Goal: Navigation & Orientation: Find specific page/section

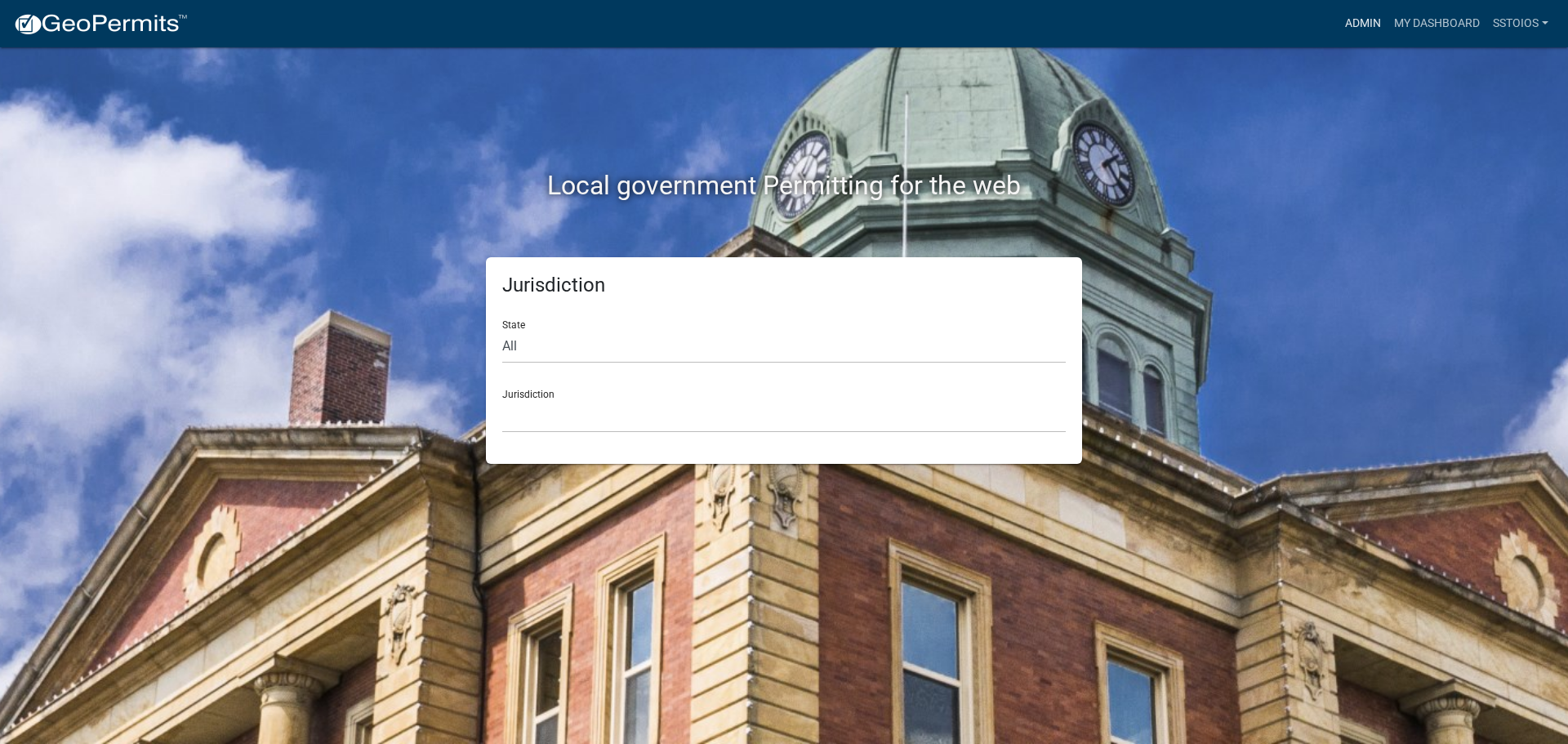
click at [1361, 19] on link "Admin" at bounding box center [1363, 24] width 49 height 31
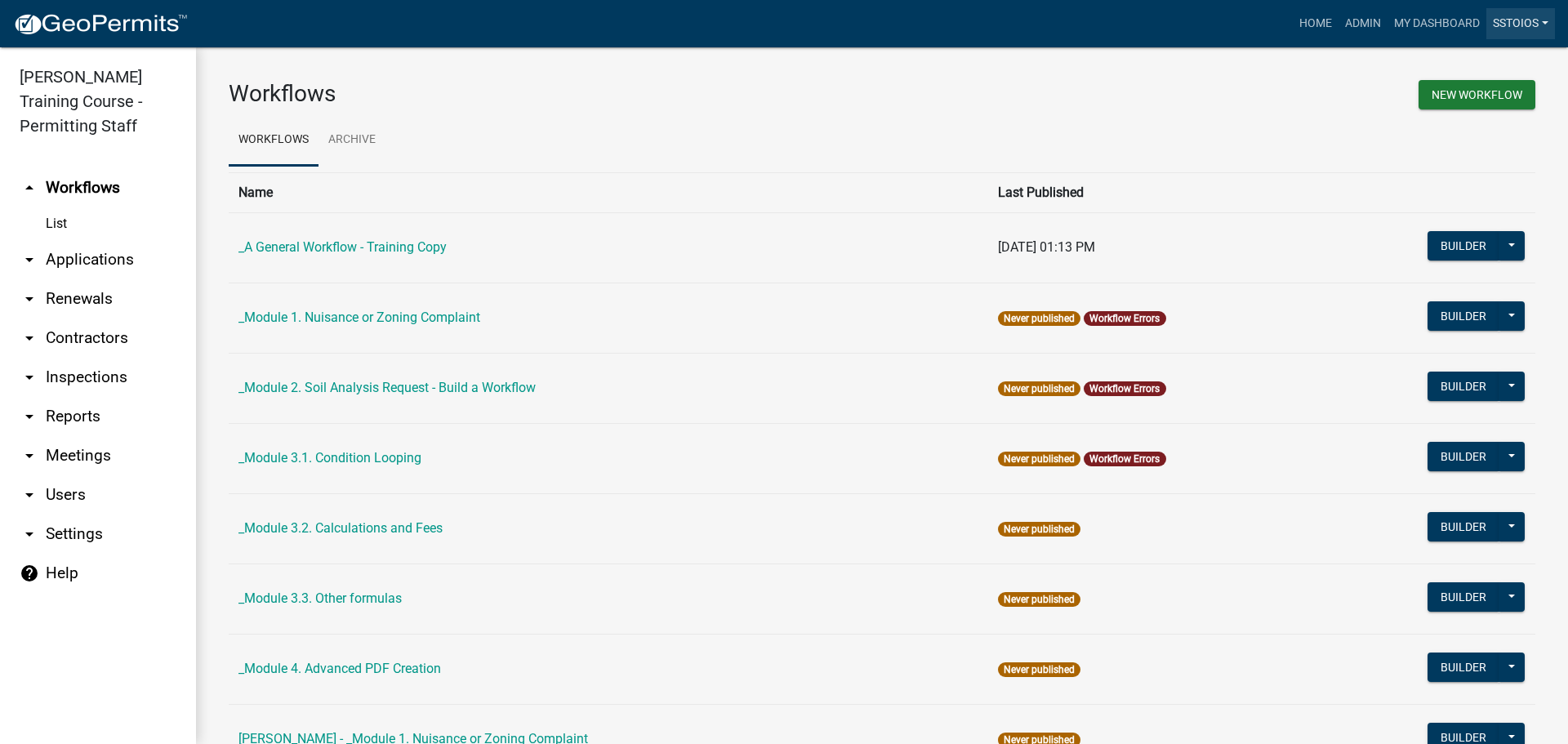
click at [1507, 34] on link "sstoios" at bounding box center [1520, 24] width 68 height 31
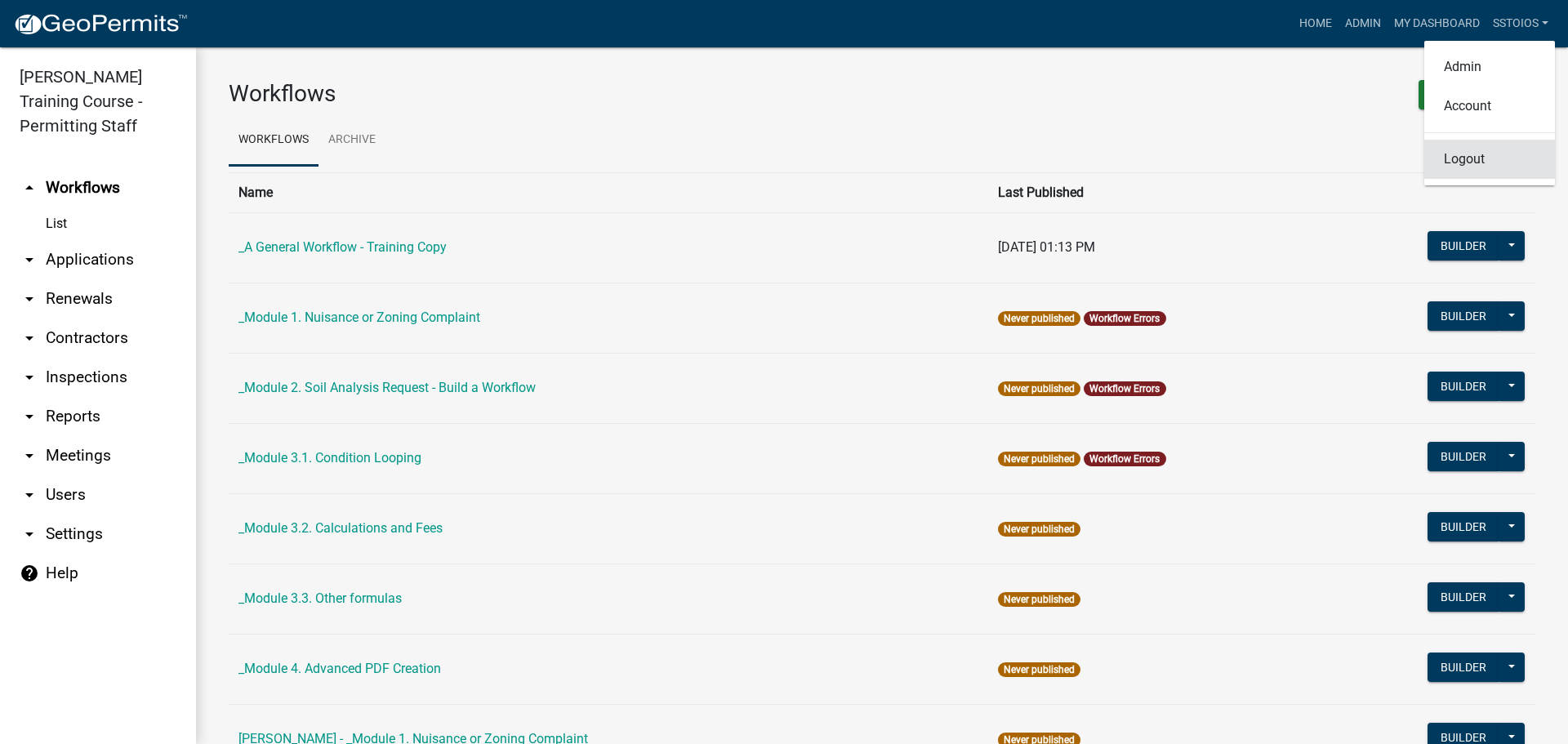
click at [1487, 156] on link "Logout" at bounding box center [1489, 159] width 131 height 39
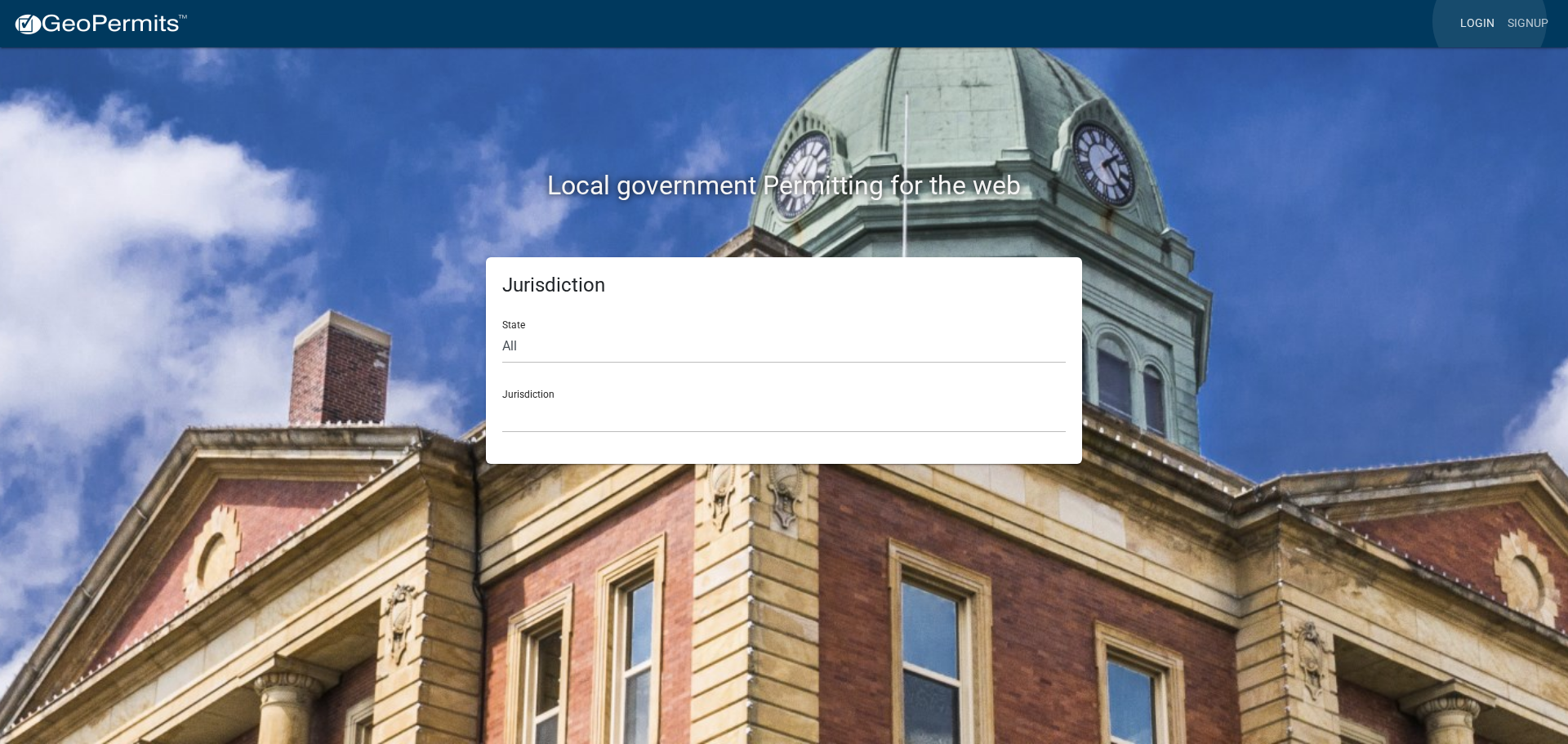
click at [1489, 24] on link "Login" at bounding box center [1478, 24] width 48 height 31
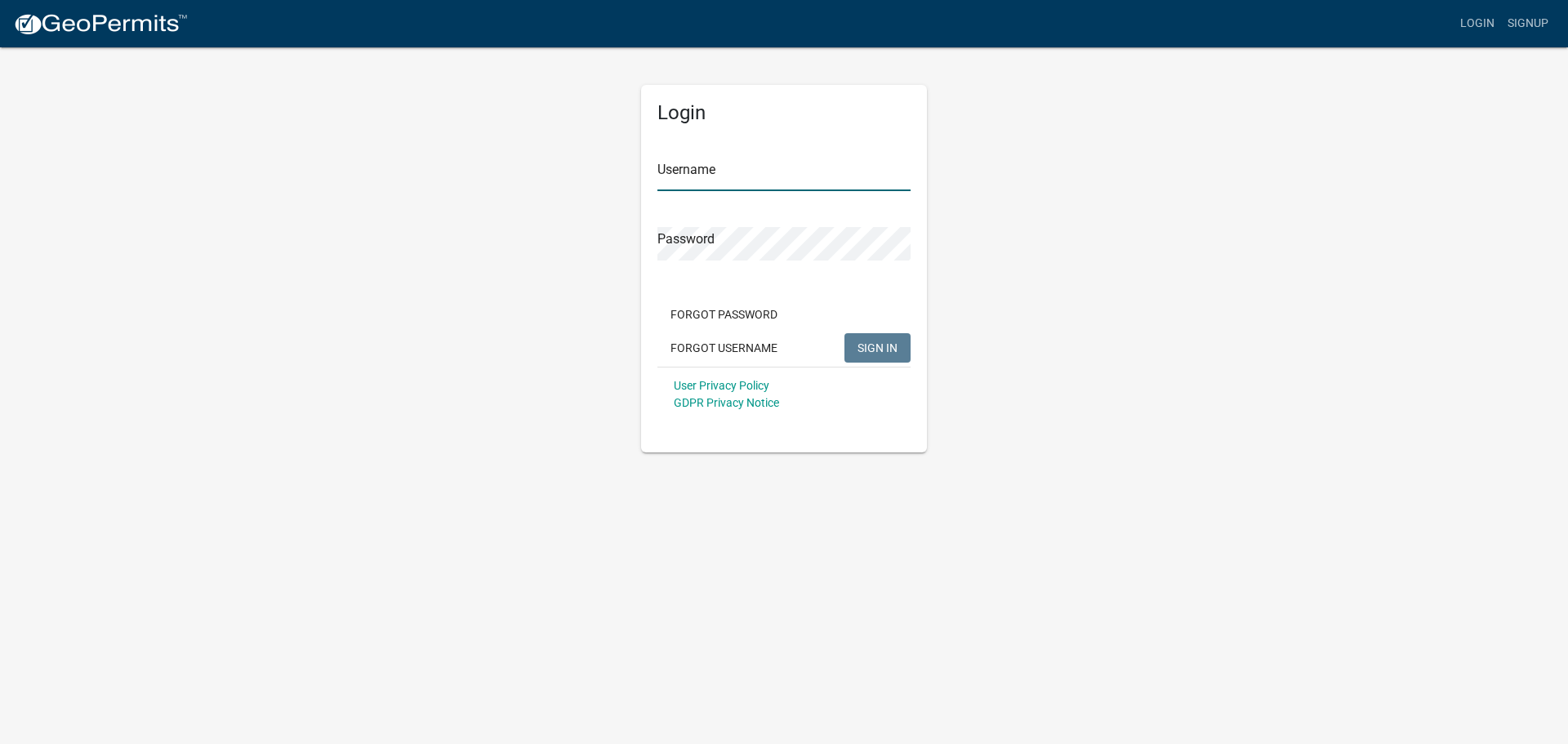
type input "sstoios"
click at [866, 338] on button "SIGN IN" at bounding box center [877, 348] width 66 height 30
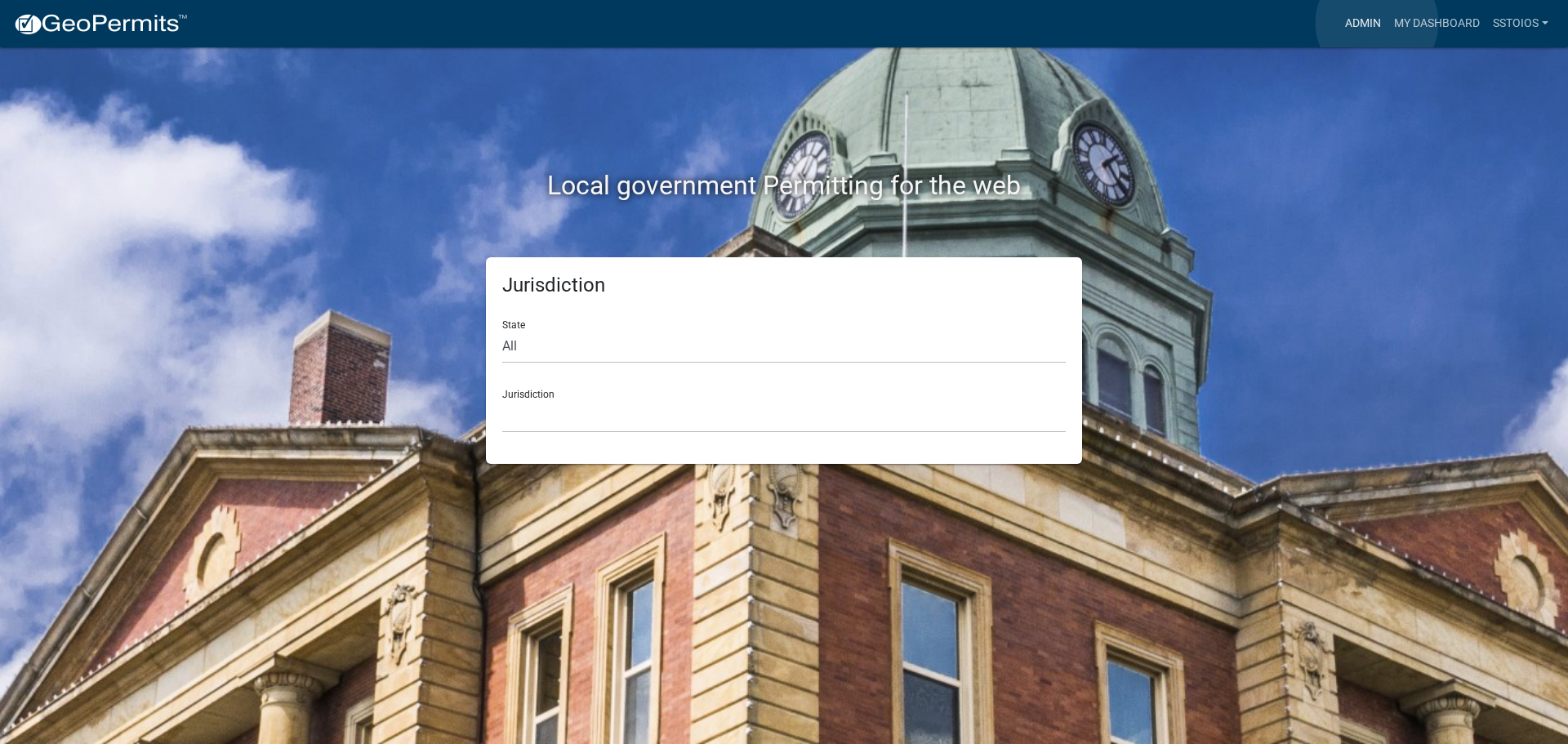
click at [1377, 23] on link "Admin" at bounding box center [1363, 24] width 49 height 31
